Goal: Task Accomplishment & Management: Use online tool/utility

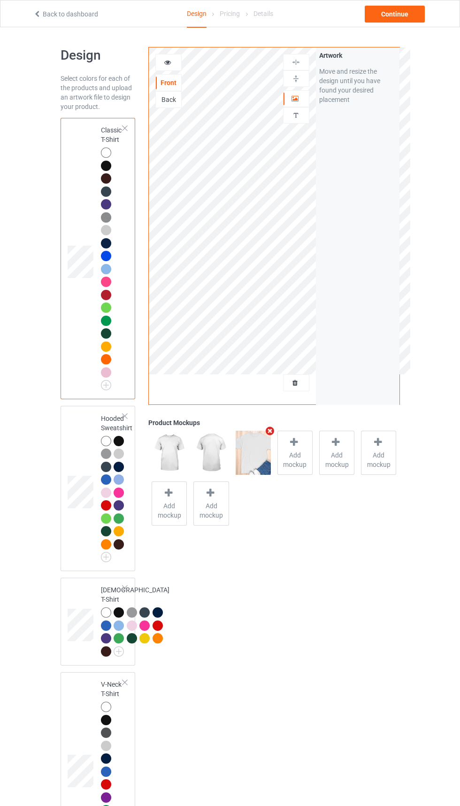
click at [270, 431] on icon "Remove mockup" at bounding box center [270, 431] width 12 height 10
click at [295, 383] on icon at bounding box center [296, 381] width 8 height 7
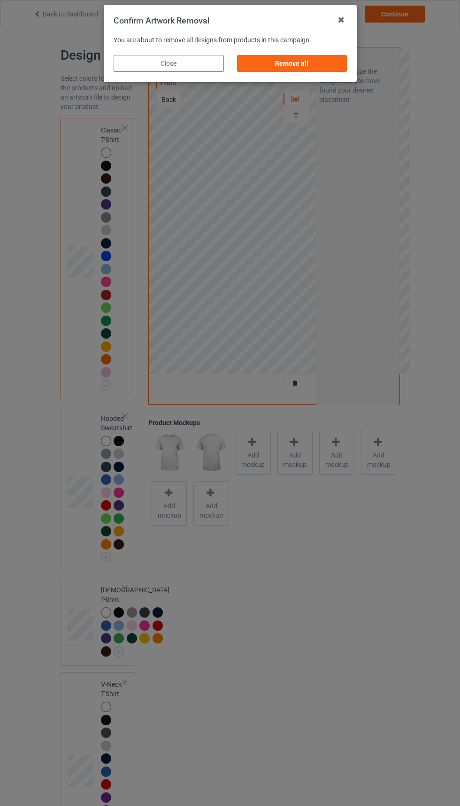
click at [303, 67] on div "Remove all" at bounding box center [292, 63] width 110 height 17
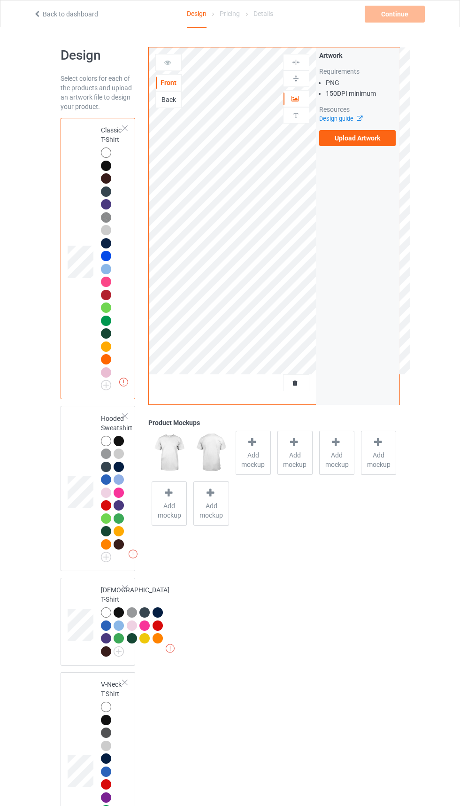
click at [249, 462] on span "Add mockup" at bounding box center [253, 459] width 34 height 19
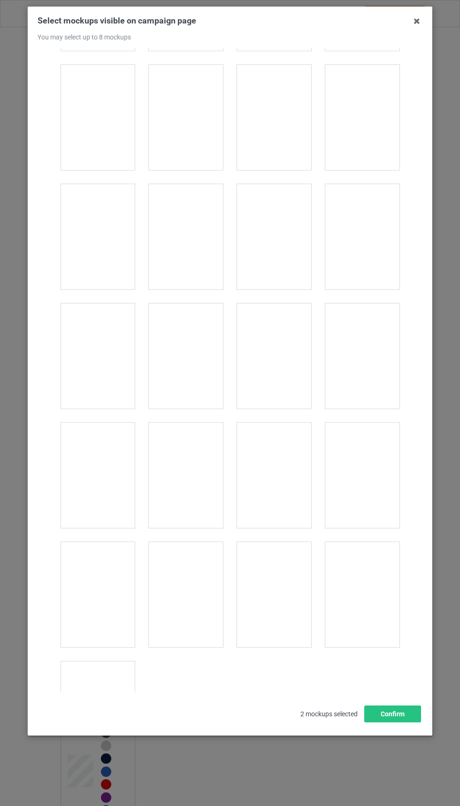
scroll to position [12989, 0]
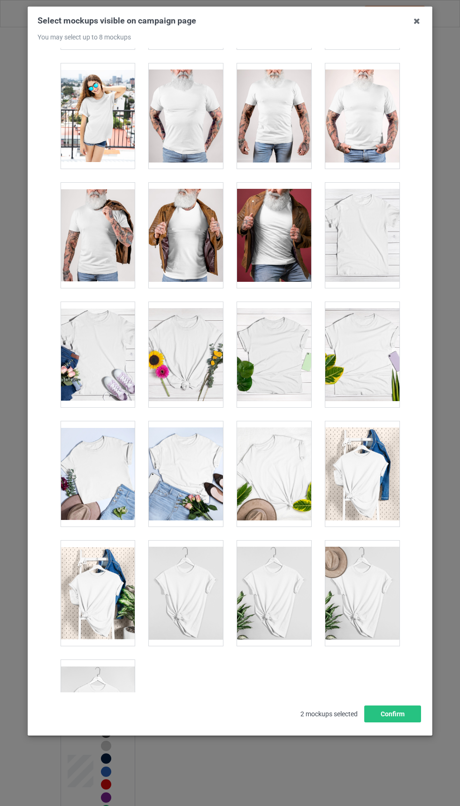
click at [365, 248] on div at bounding box center [362, 235] width 74 height 105
click at [99, 709] on div at bounding box center [98, 712] width 74 height 105
click at [95, 730] on div at bounding box center [98, 712] width 74 height 105
click at [393, 722] on button "Confirm" at bounding box center [392, 713] width 57 height 17
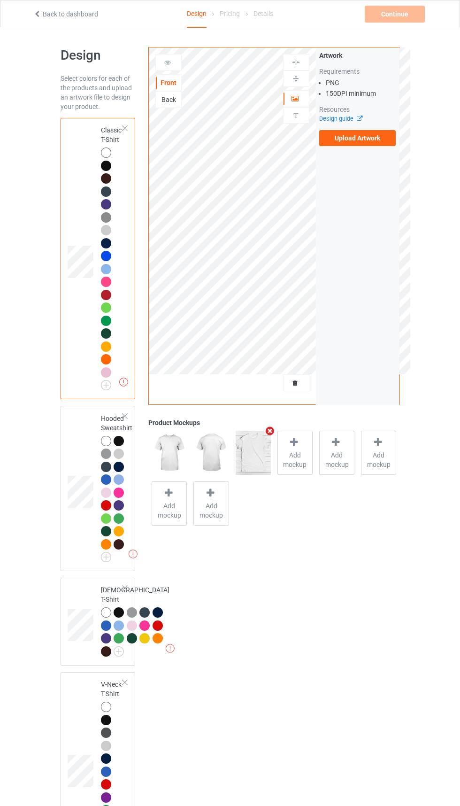
click at [361, 142] on label "Upload Artwork" at bounding box center [357, 138] width 77 height 16
click at [0, 0] on input "Upload Artwork" at bounding box center [0, 0] width 0 height 0
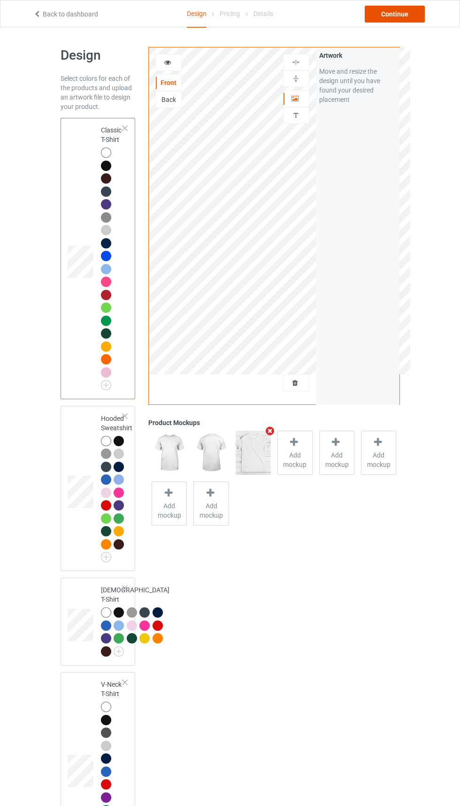
click at [402, 17] on div "Continue" at bounding box center [395, 14] width 60 height 17
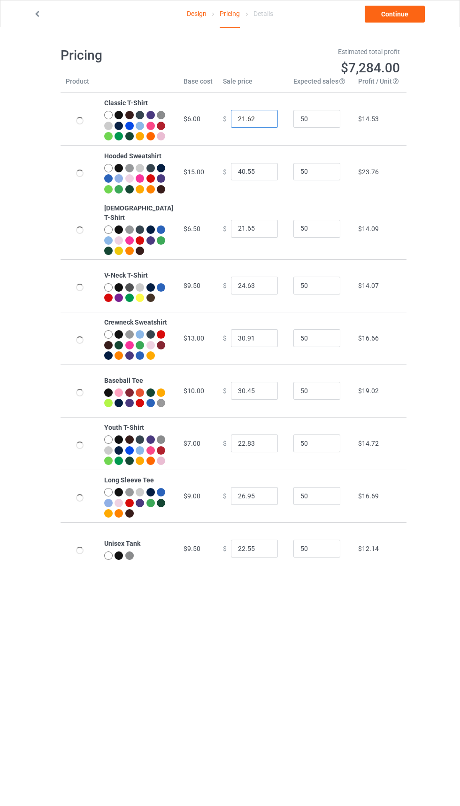
click at [240, 123] on input "21.62" at bounding box center [254, 119] width 47 height 18
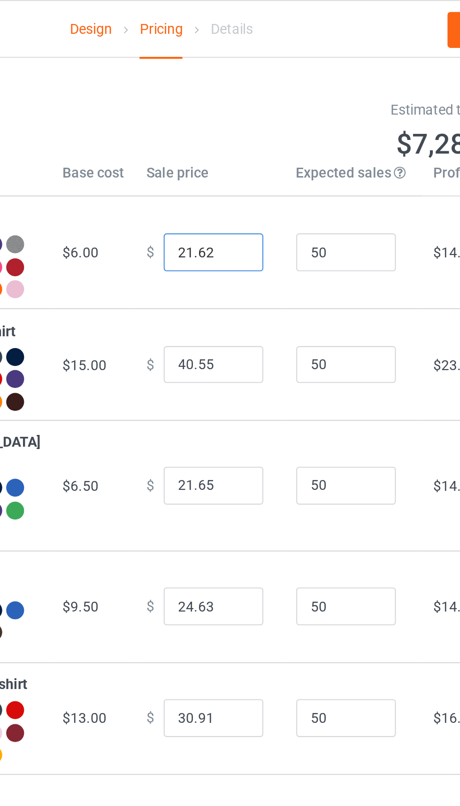
click at [232, 125] on input "21.62" at bounding box center [254, 119] width 47 height 18
type input "20.62"
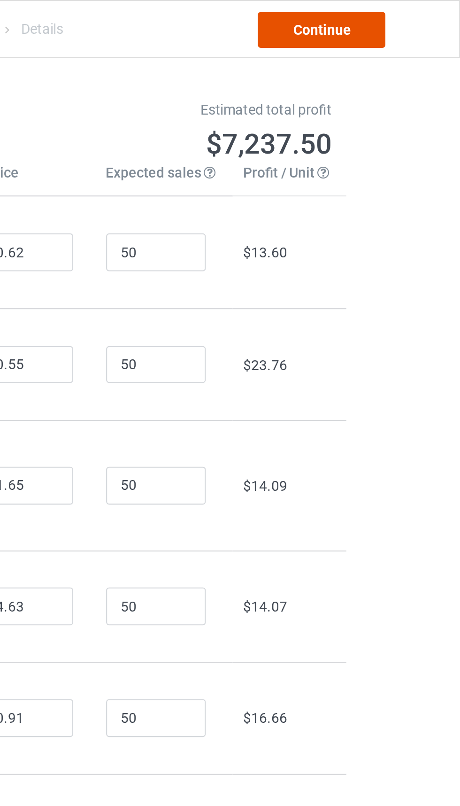
click at [404, 16] on link "Continue" at bounding box center [395, 14] width 60 height 17
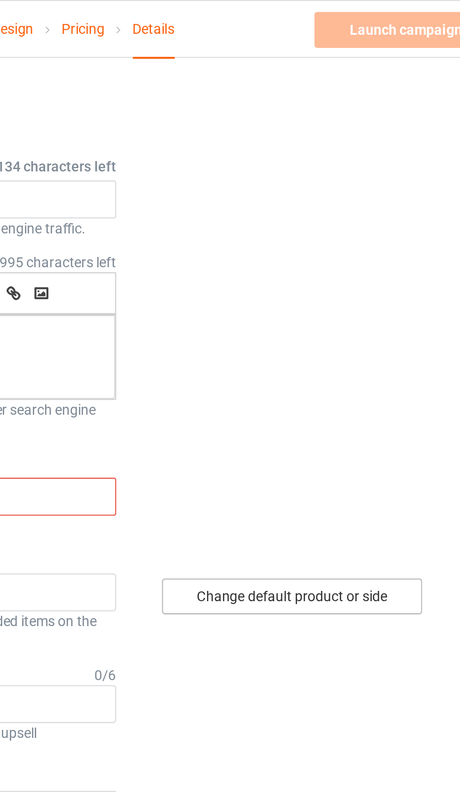
click at [354, 280] on div "Change default product or side" at bounding box center [328, 280] width 123 height 17
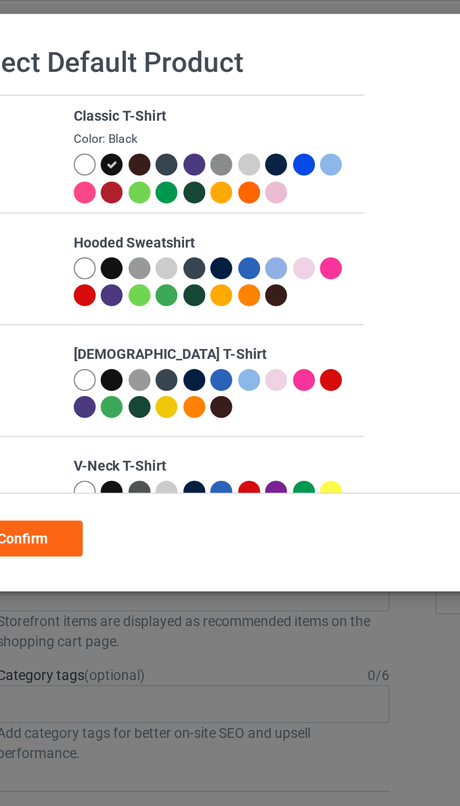
click at [101, 77] on div at bounding box center [102, 77] width 10 height 10
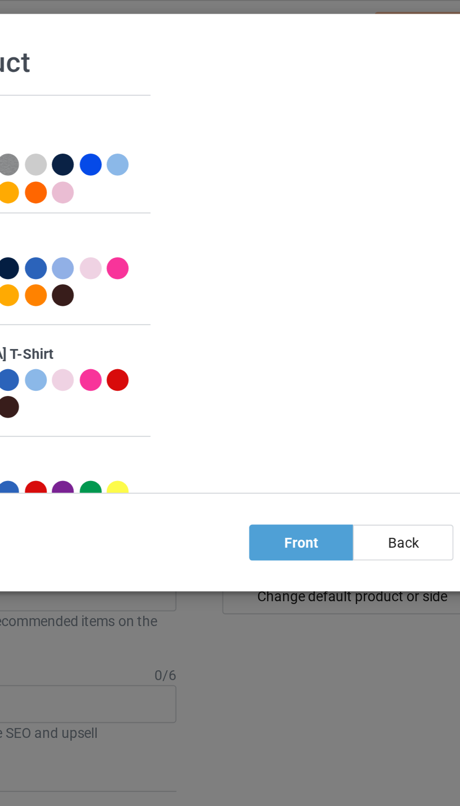
click at [204, 76] on div at bounding box center [205, 77] width 10 height 10
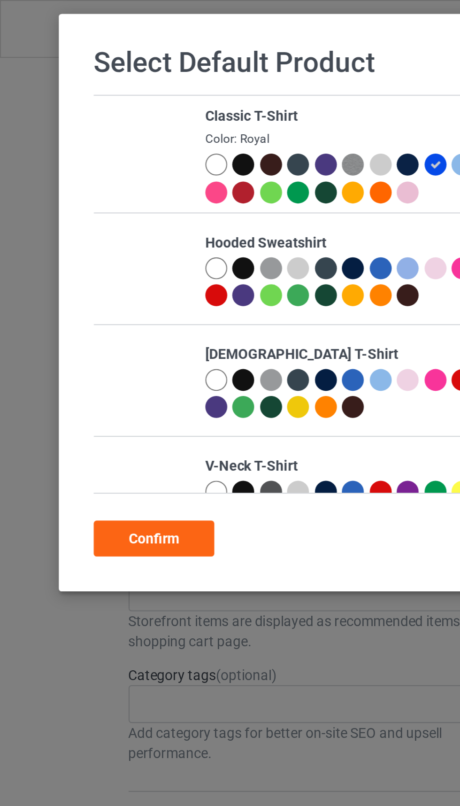
click at [89, 251] on div "Confirm" at bounding box center [72, 253] width 57 height 17
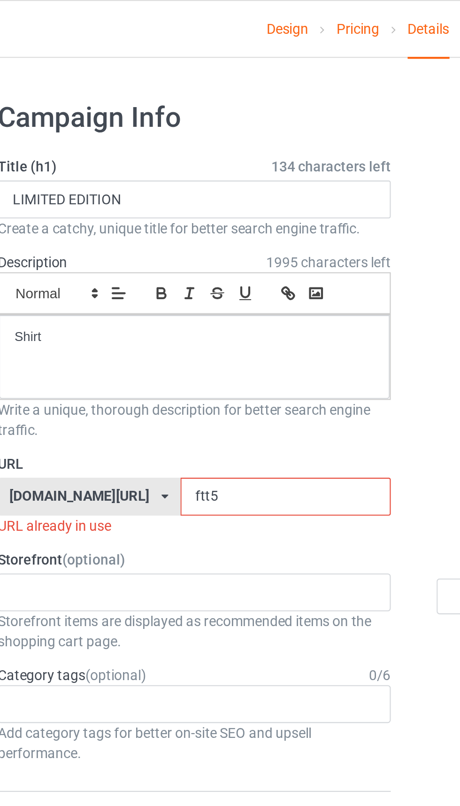
click at [170, 235] on input "ftt5" at bounding box center [195, 234] width 99 height 18
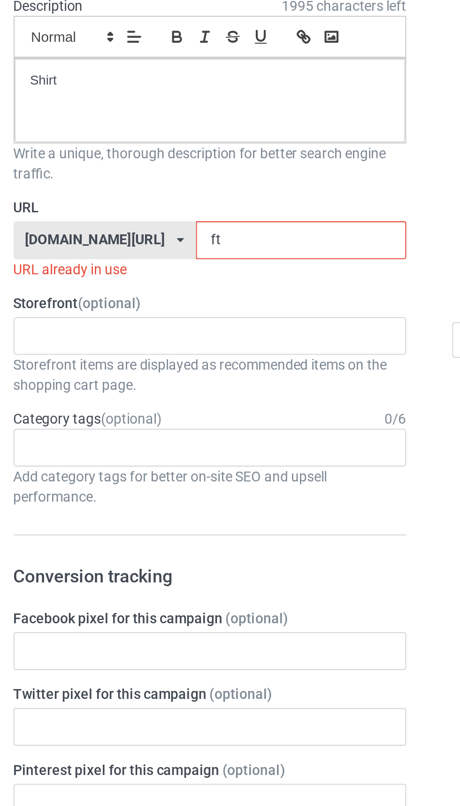
type input "f"
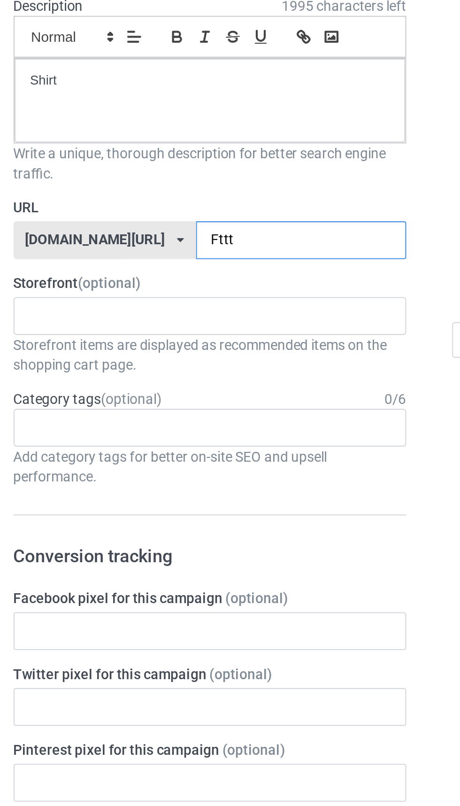
type input "Fttt3"
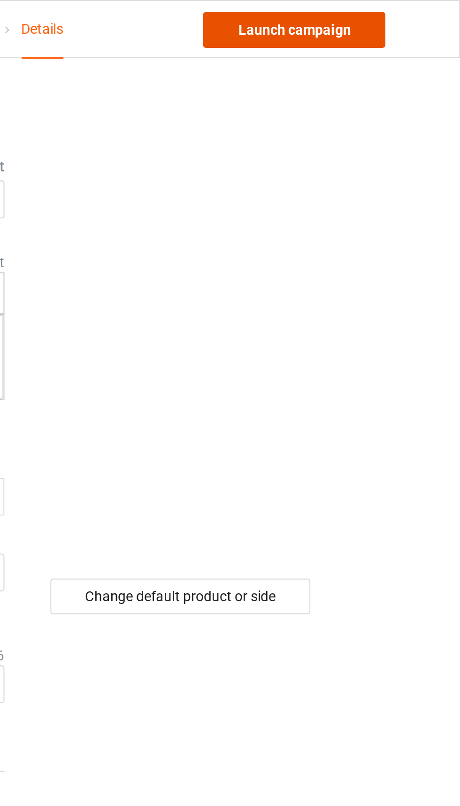
click at [402, 15] on link "Launch campaign" at bounding box center [382, 14] width 86 height 17
